Goal: Task Accomplishment & Management: Use online tool/utility

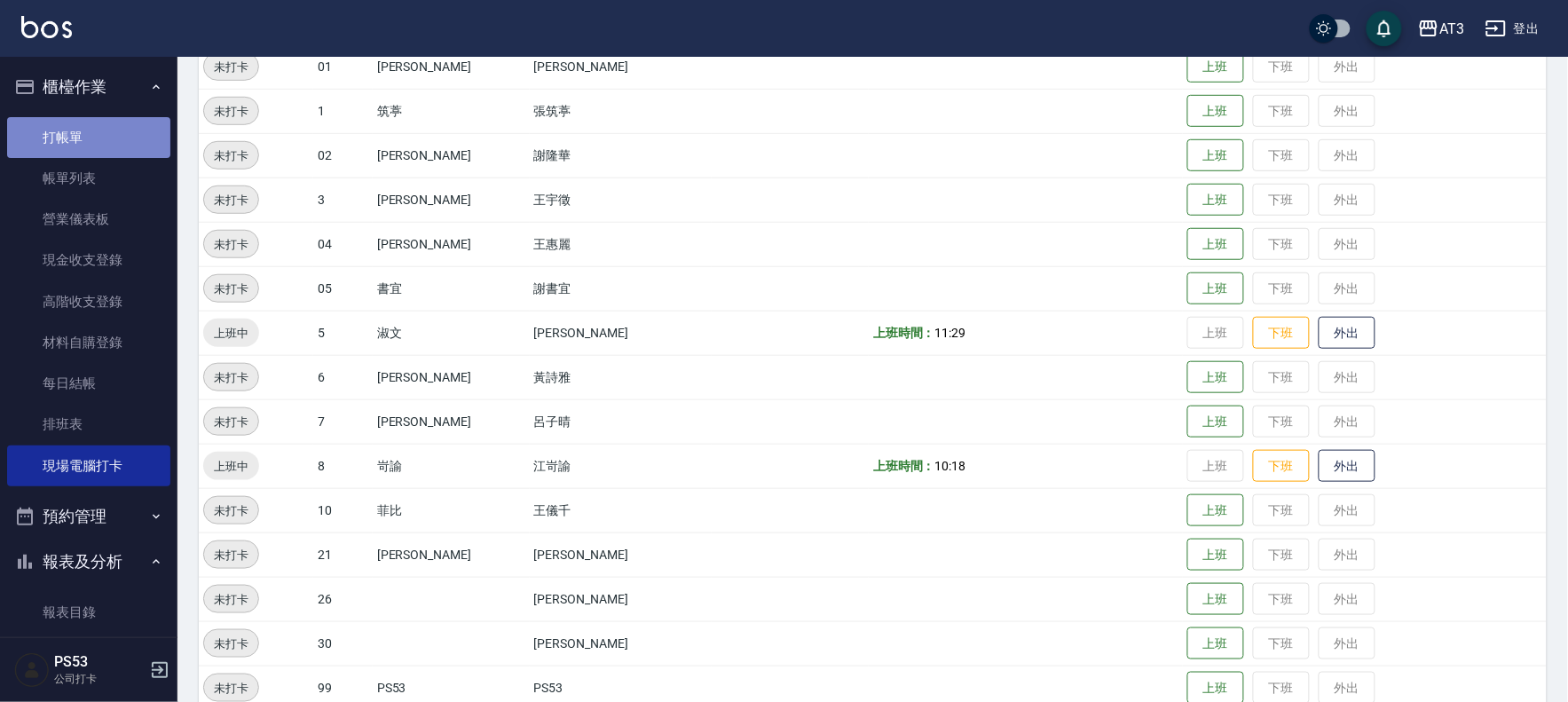
click at [90, 138] on link "打帳單" at bounding box center [89, 137] width 164 height 40
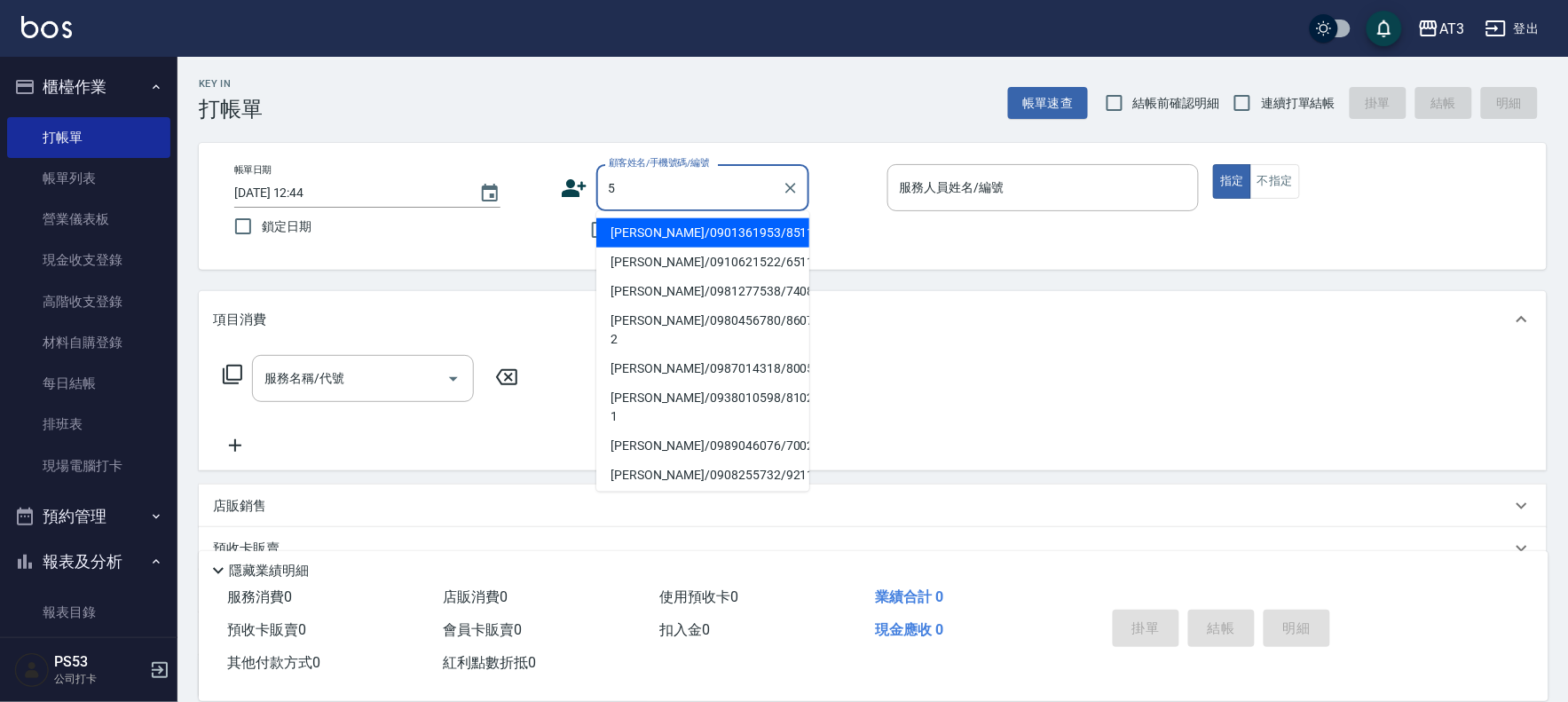
type input "[PERSON_NAME]/0901361953/851130"
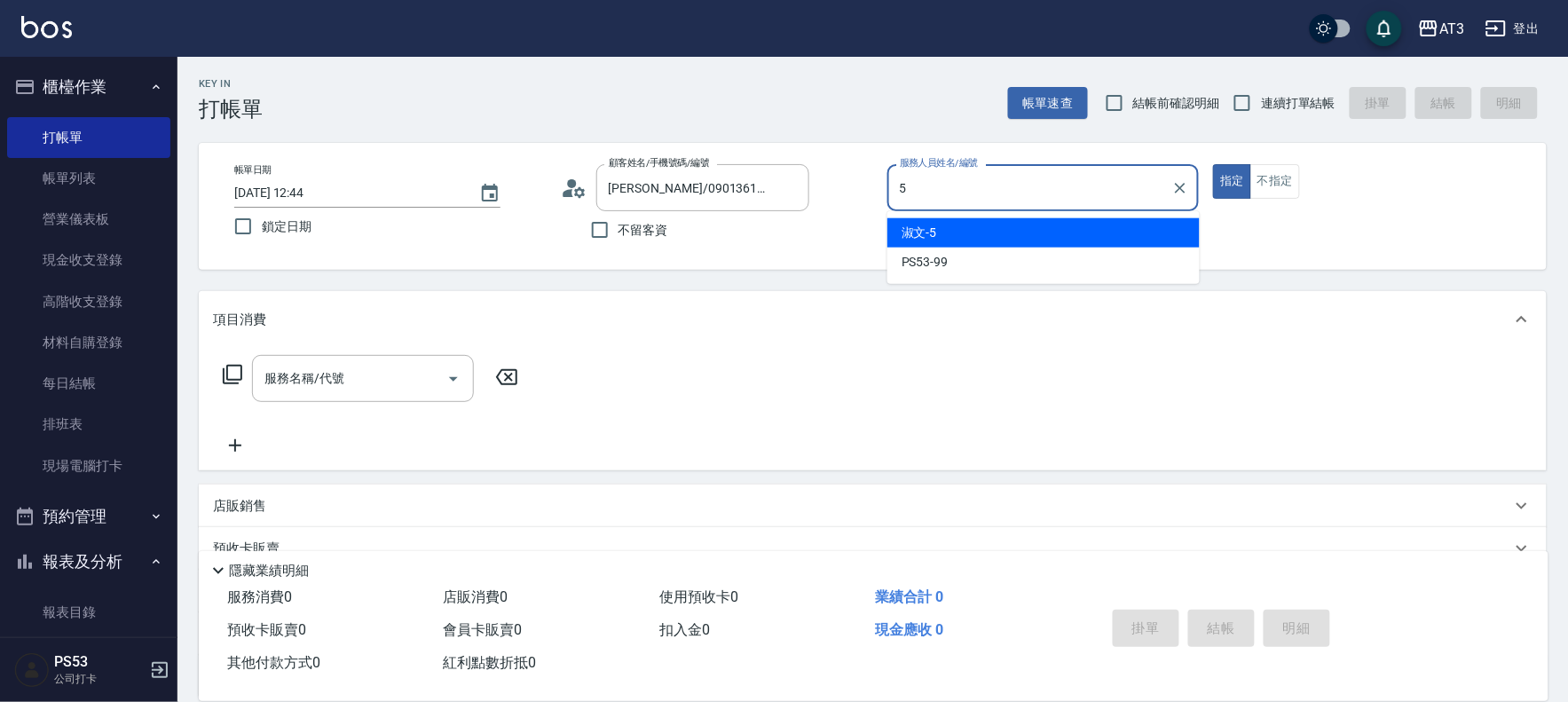
type input "淑文-5"
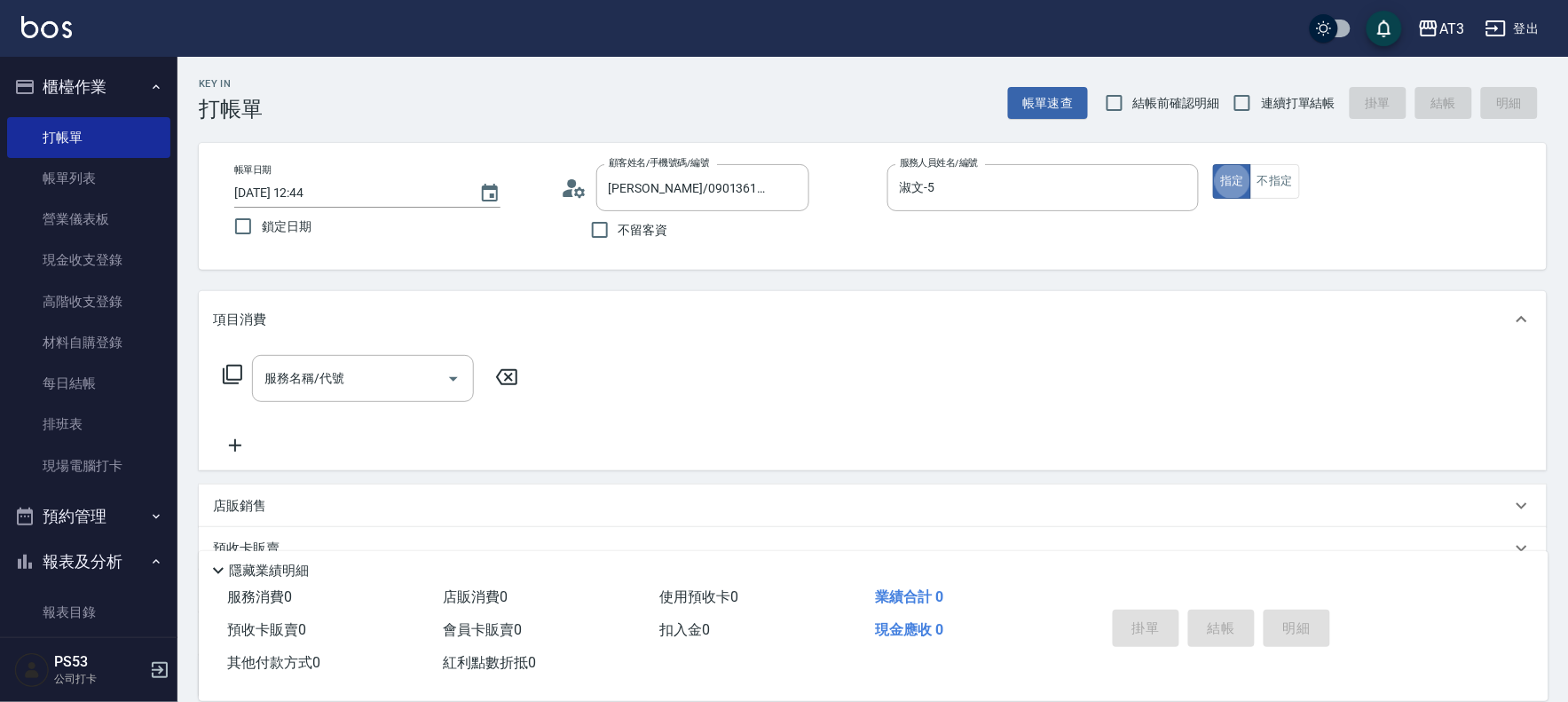
type button "true"
type input "5/0902352118/5"
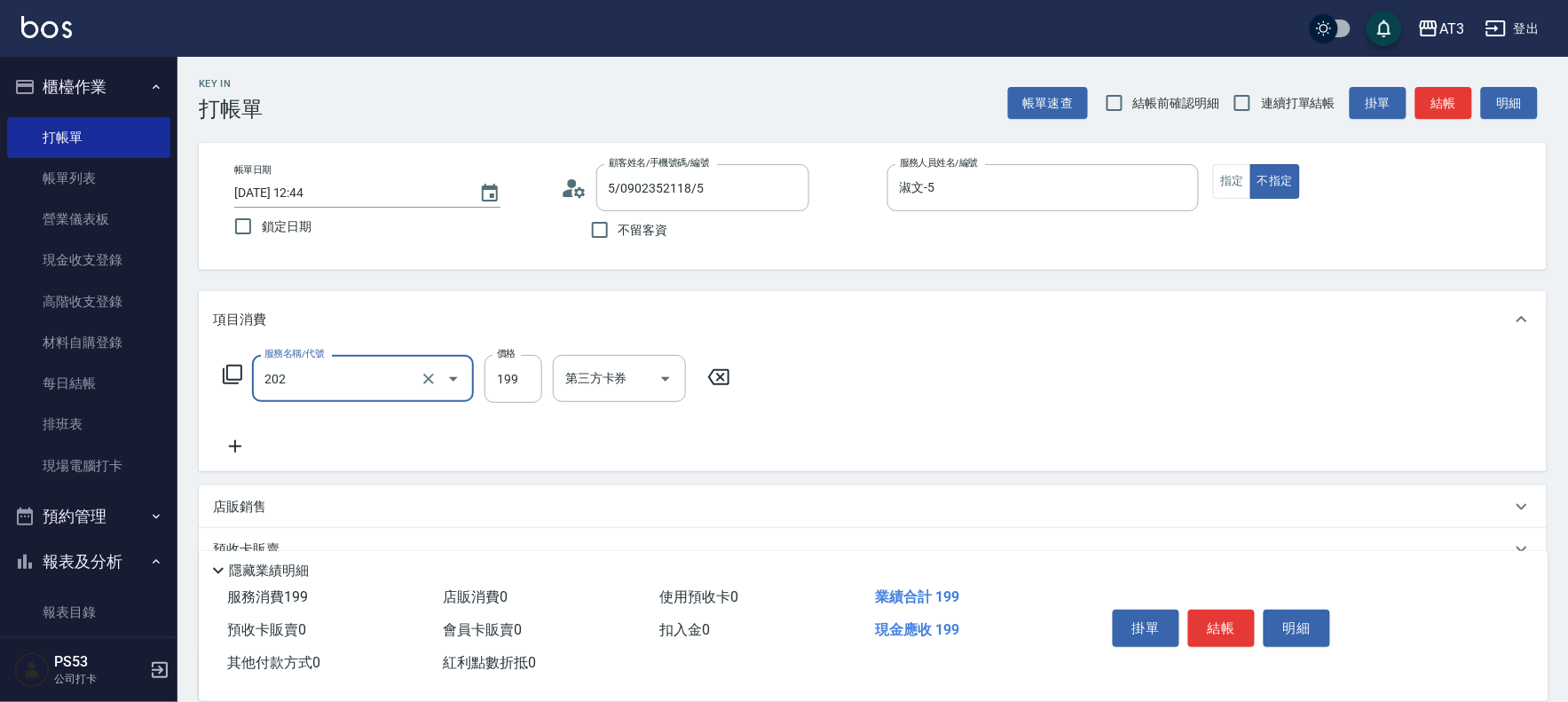
type input "不指定單剪(202)"
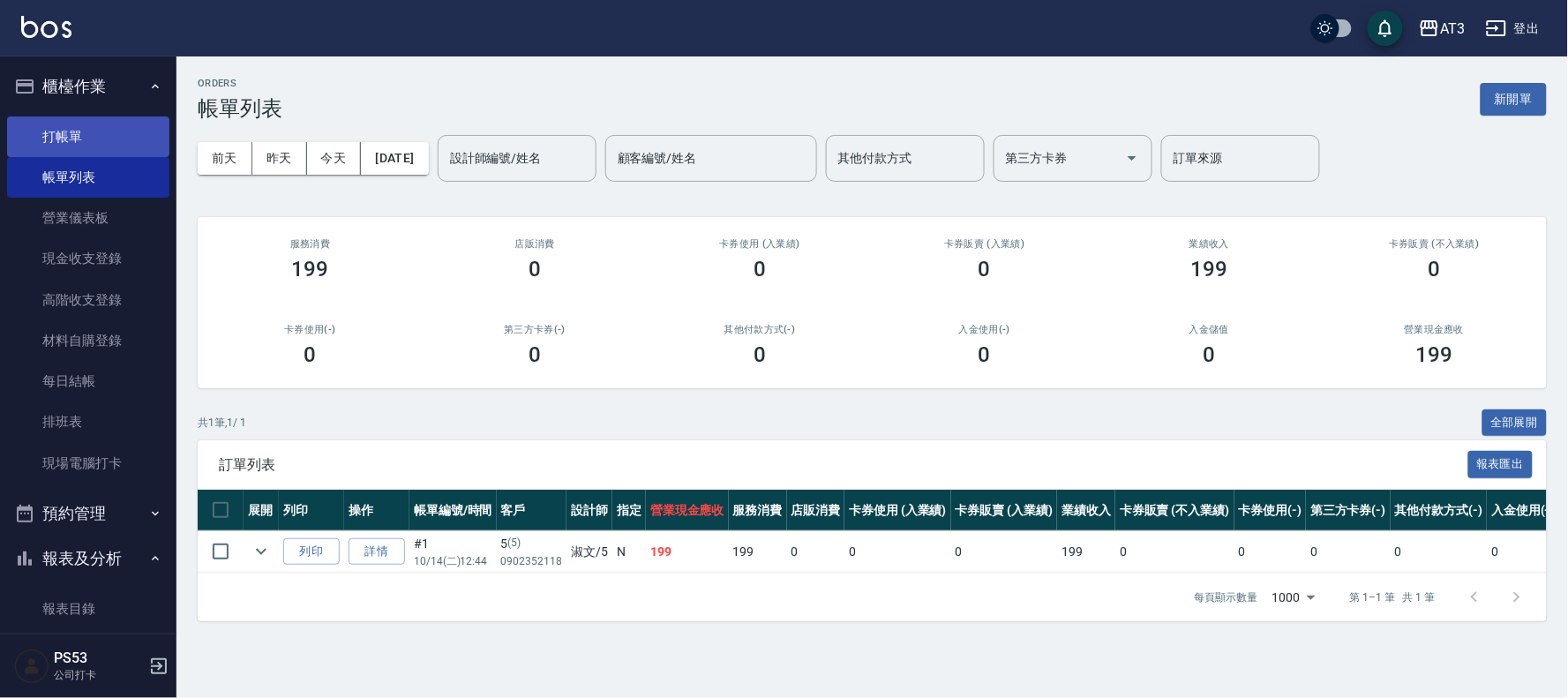
click at [102, 118] on link "打帳單" at bounding box center [88, 136] width 163 height 40
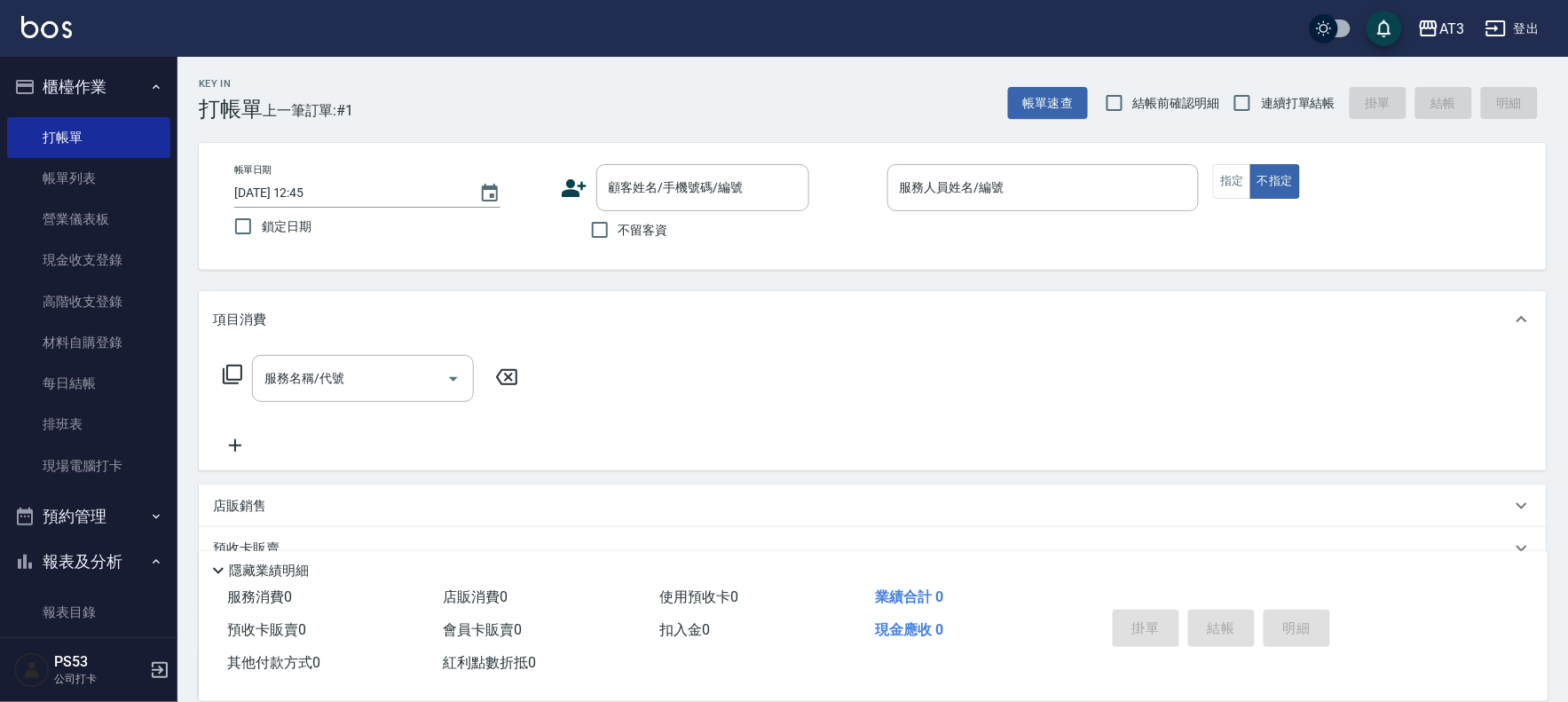
click at [1284, 99] on span "連續打單結帳" at bounding box center [1298, 103] width 75 height 19
click at [1261, 99] on input "連續打單結帳" at bounding box center [1242, 102] width 37 height 37
checkbox input "true"
